Goal: Task Accomplishment & Management: Complete application form

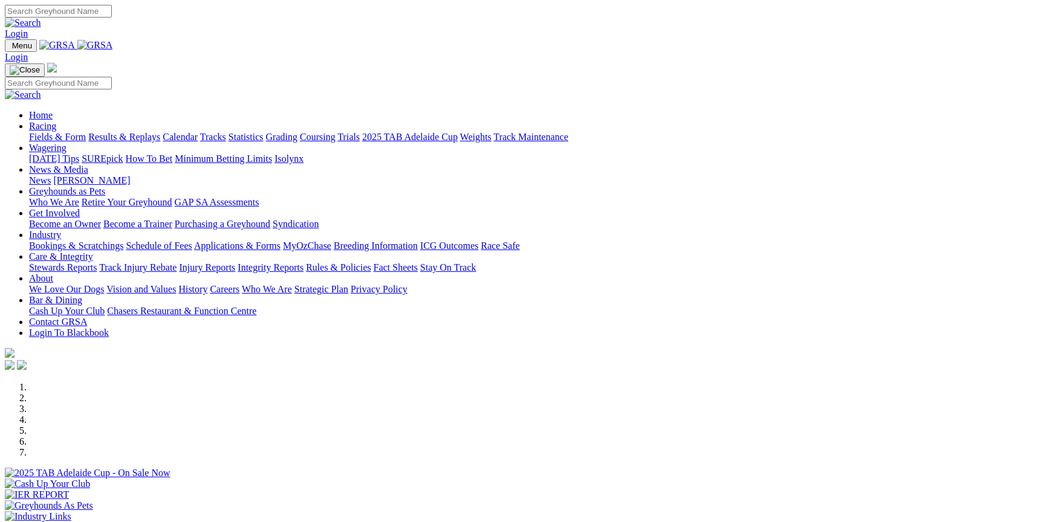
scroll to position [302, 0]
